Goal: Check status: Check status

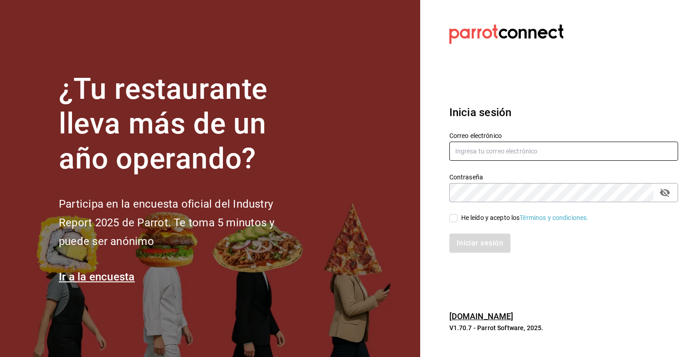
type input "mochomos.puebla@grupocosteno.com"
click at [452, 222] on input "He leído y acepto los Términos y condiciones." at bounding box center [453, 218] width 8 height 8
checkbox input "true"
click at [470, 240] on button "Iniciar sesión" at bounding box center [480, 243] width 62 height 19
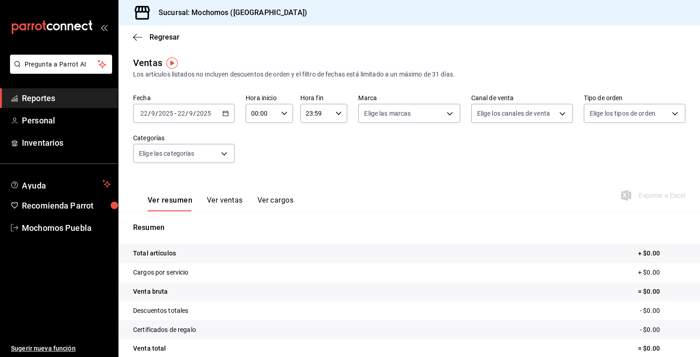
click at [223, 115] on icon "button" at bounding box center [225, 113] width 6 height 6
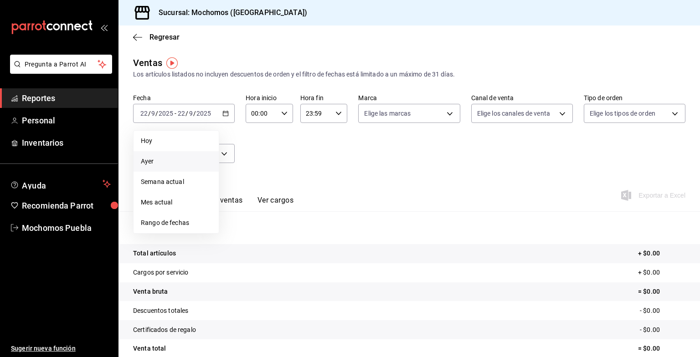
click at [164, 160] on span "Ayer" at bounding box center [176, 162] width 71 height 10
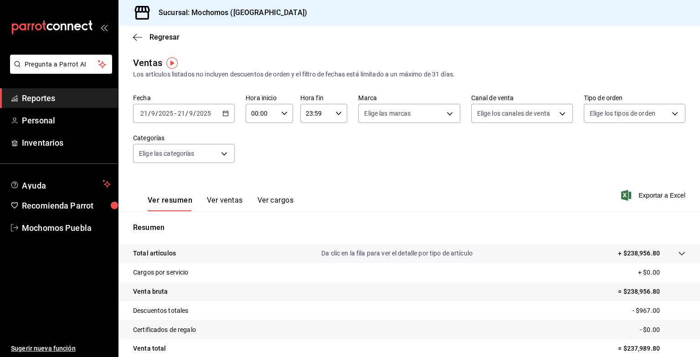
click at [224, 120] on div "[DATE] [DATE] - [DATE] [DATE]" at bounding box center [184, 113] width 102 height 19
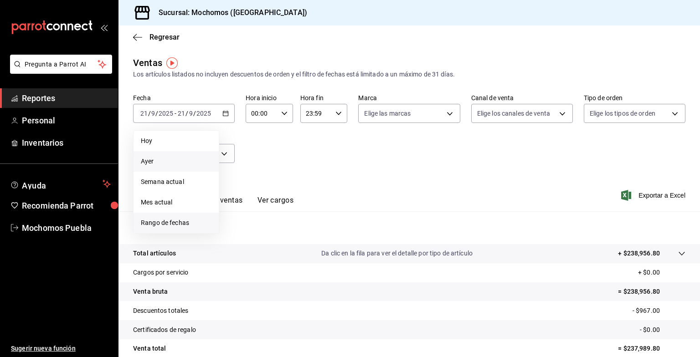
click at [163, 223] on span "Rango de fechas" at bounding box center [176, 223] width 71 height 10
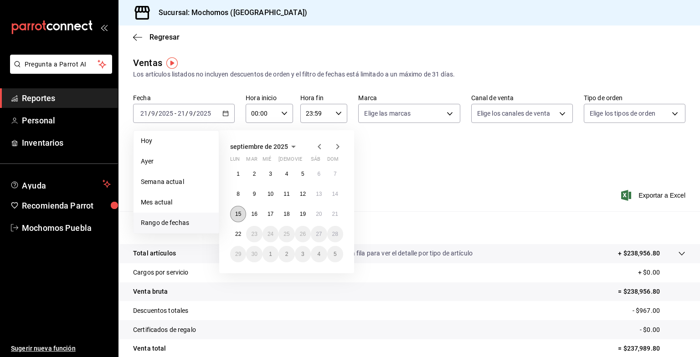
click at [238, 219] on button "15" at bounding box center [238, 214] width 16 height 16
click at [340, 215] on button "21" at bounding box center [335, 214] width 16 height 16
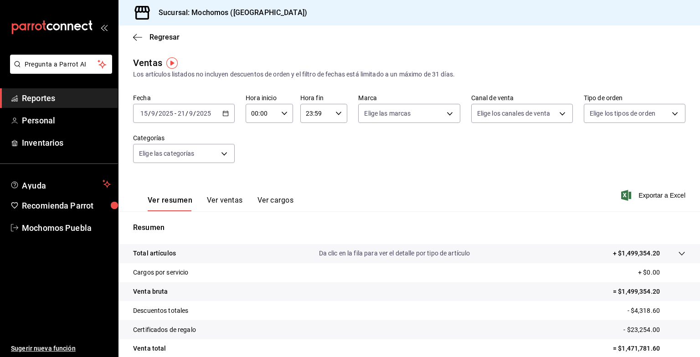
click at [226, 111] on \(Stroke\) "button" at bounding box center [225, 113] width 5 height 5
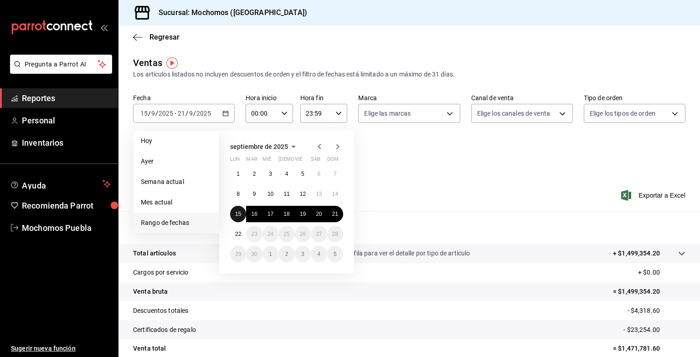
click at [239, 214] on abbr "15" at bounding box center [238, 214] width 6 height 6
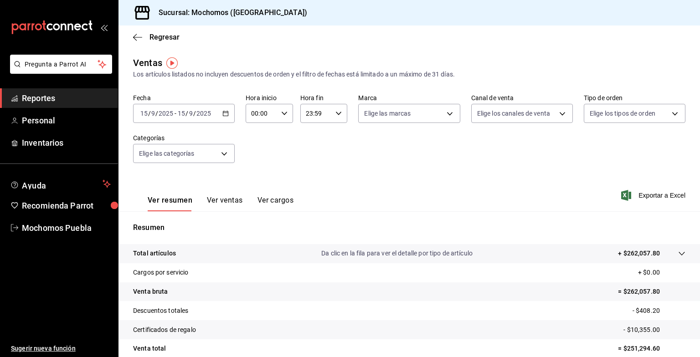
click at [227, 117] on div "[DATE] [DATE] - [DATE] [DATE]" at bounding box center [184, 113] width 102 height 19
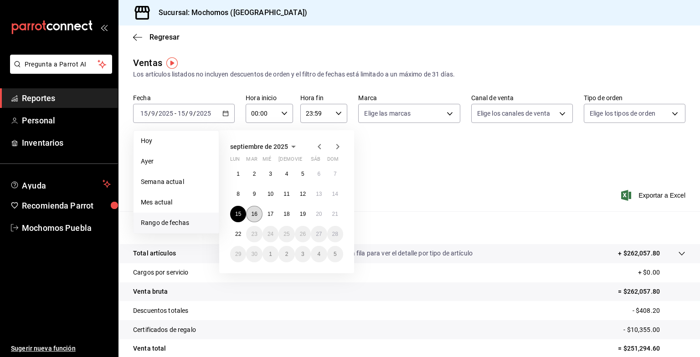
click at [256, 217] on button "16" at bounding box center [254, 214] width 16 height 16
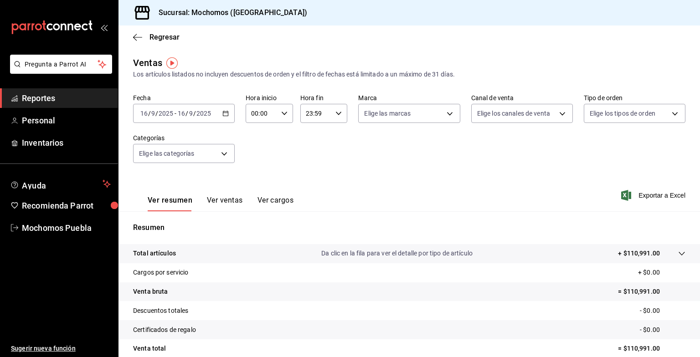
click at [223, 115] on icon "button" at bounding box center [225, 113] width 6 height 6
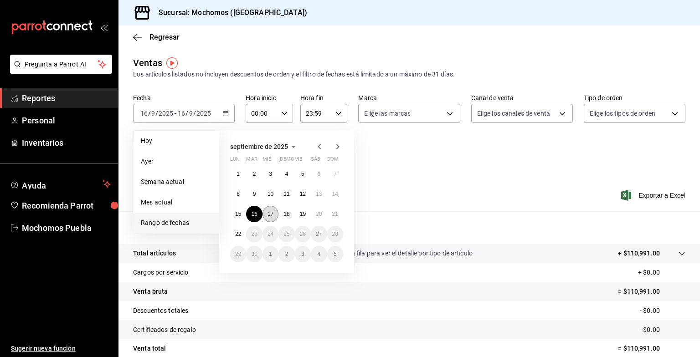
click at [272, 217] on button "17" at bounding box center [270, 214] width 16 height 16
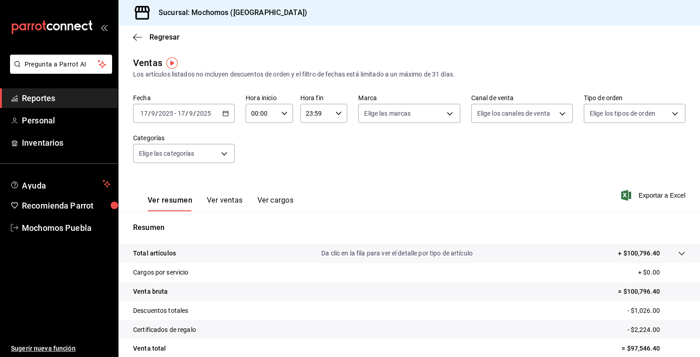
click at [226, 115] on \(Stroke\) "button" at bounding box center [225, 113] width 5 height 5
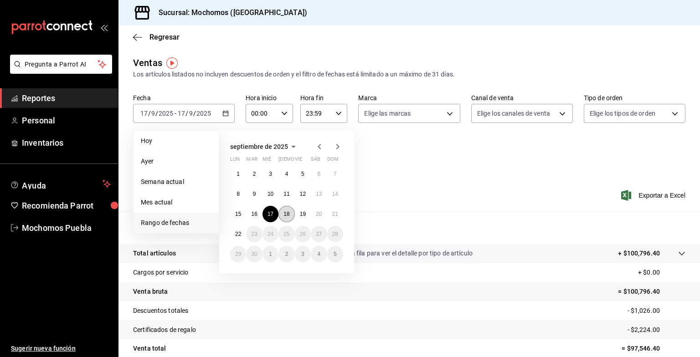
click at [288, 211] on abbr "18" at bounding box center [286, 214] width 6 height 6
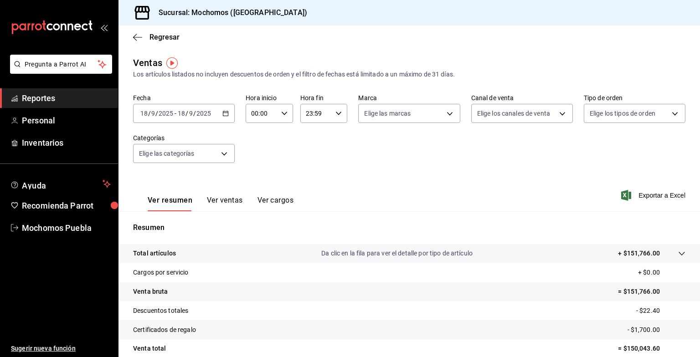
click at [223, 119] on div "[DATE] [DATE] - [DATE] [DATE]" at bounding box center [184, 113] width 102 height 19
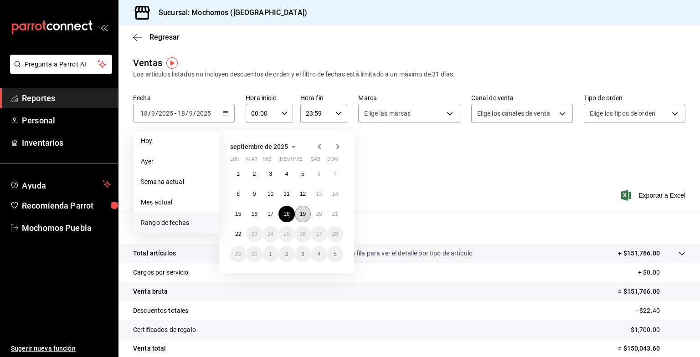
click at [302, 214] on abbr "19" at bounding box center [303, 214] width 6 height 6
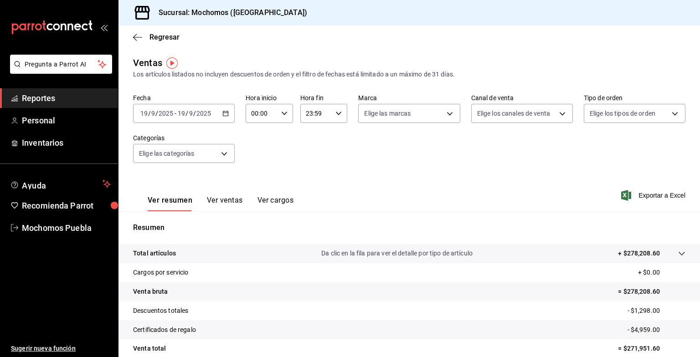
click at [226, 114] on icon "button" at bounding box center [225, 113] width 6 height 6
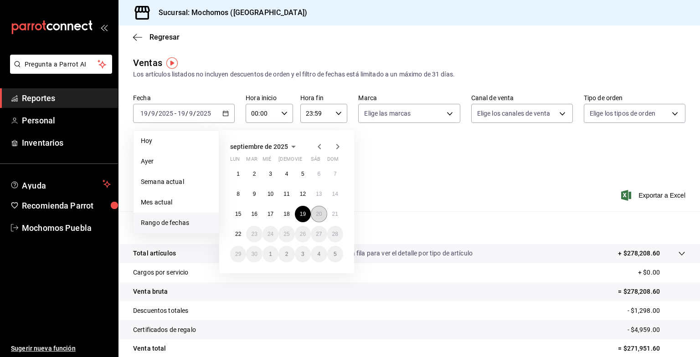
click at [321, 214] on abbr "20" at bounding box center [319, 214] width 6 height 6
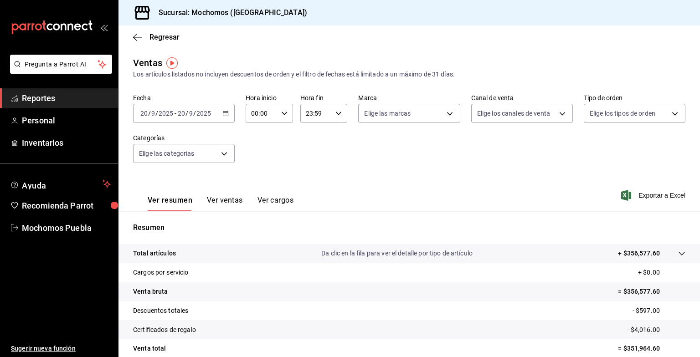
click at [224, 116] on \(Stroke\) "button" at bounding box center [225, 113] width 5 height 5
